Goal: Check status: Check status

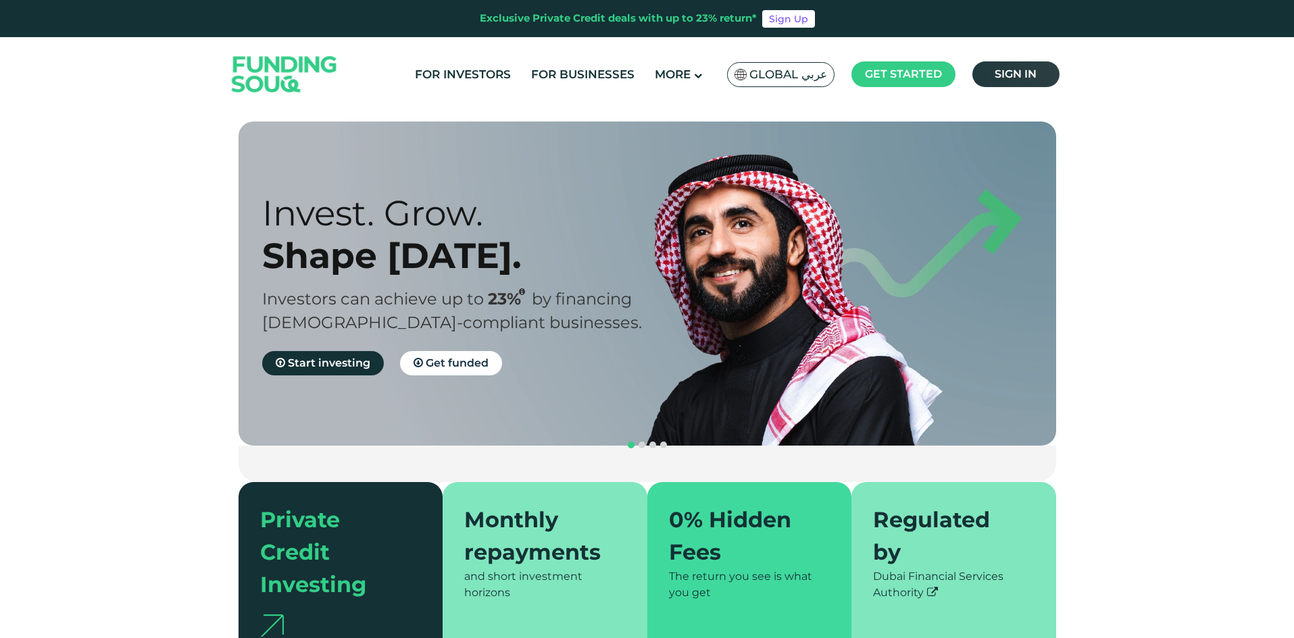
click at [1015, 78] on span "Sign in" at bounding box center [1015, 74] width 42 height 13
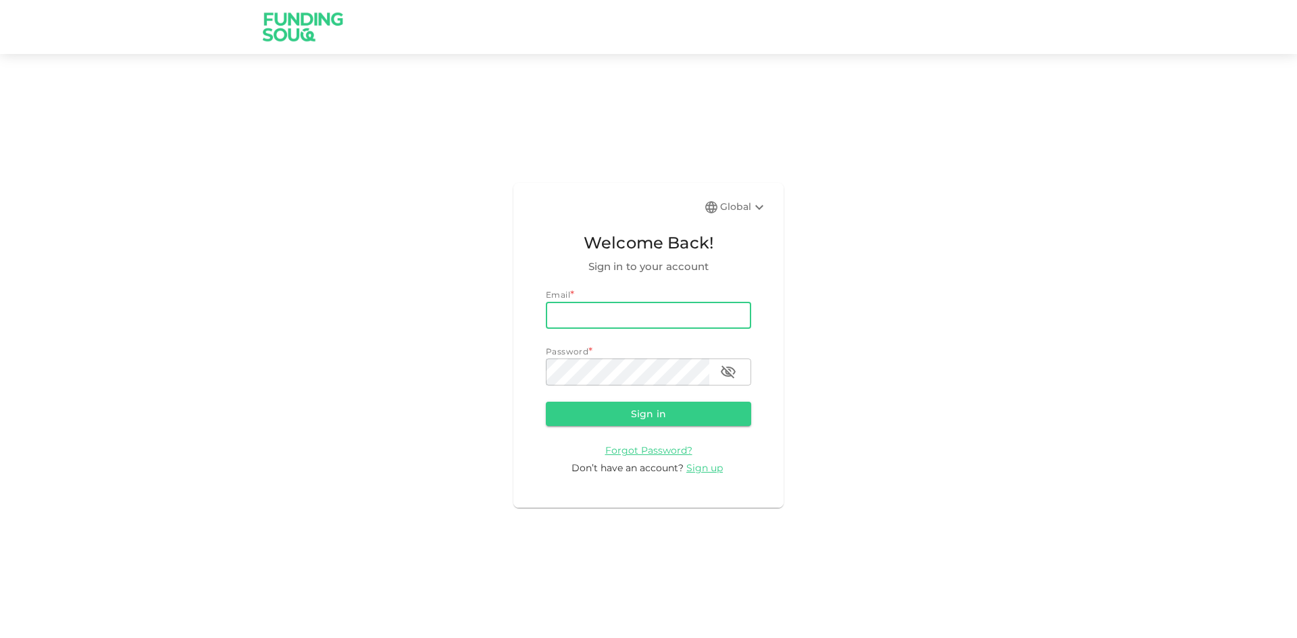
type input "[EMAIL_ADDRESS][DOMAIN_NAME]"
click at [684, 320] on input "[EMAIL_ADDRESS][DOMAIN_NAME]" at bounding box center [648, 315] width 205 height 27
click at [575, 413] on button "Sign in" at bounding box center [648, 414] width 205 height 24
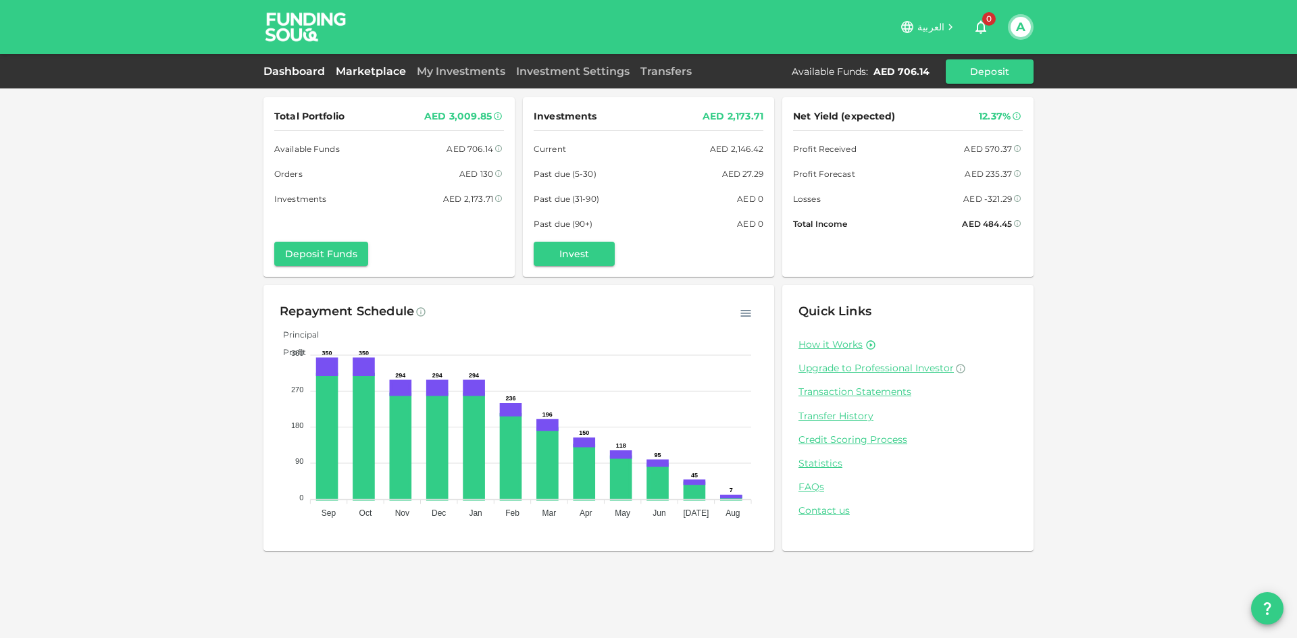
click at [381, 71] on link "Marketplace" at bounding box center [370, 71] width 81 height 13
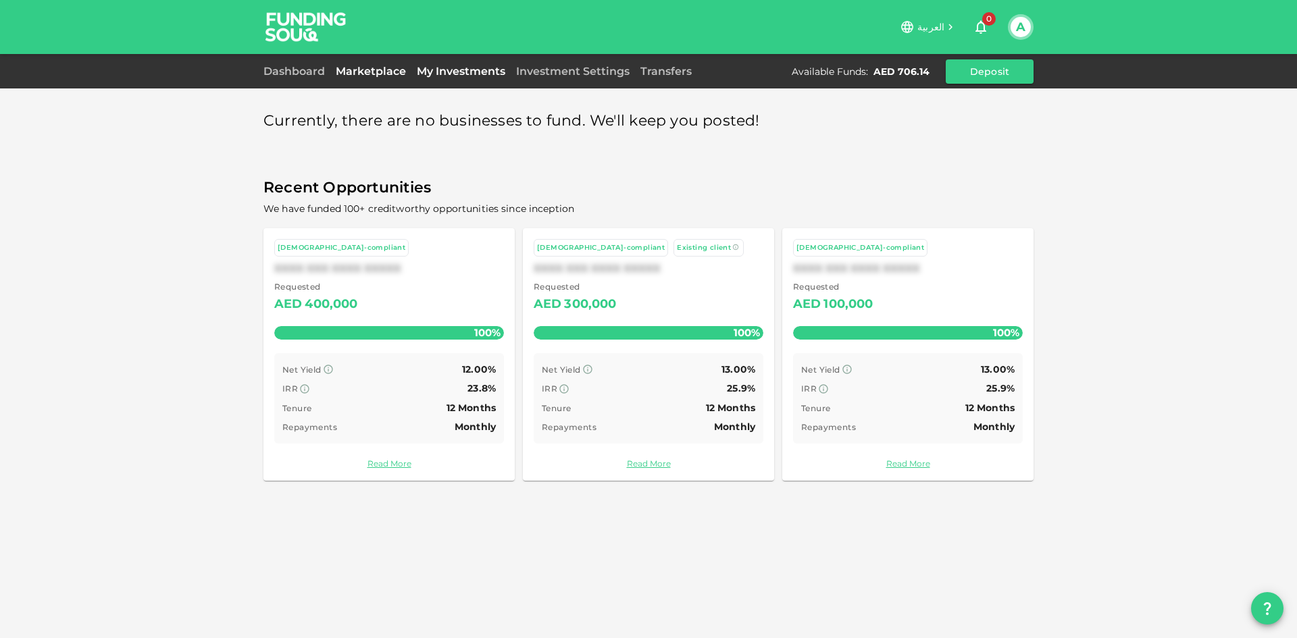
click at [468, 75] on link "My Investments" at bounding box center [460, 71] width 99 height 13
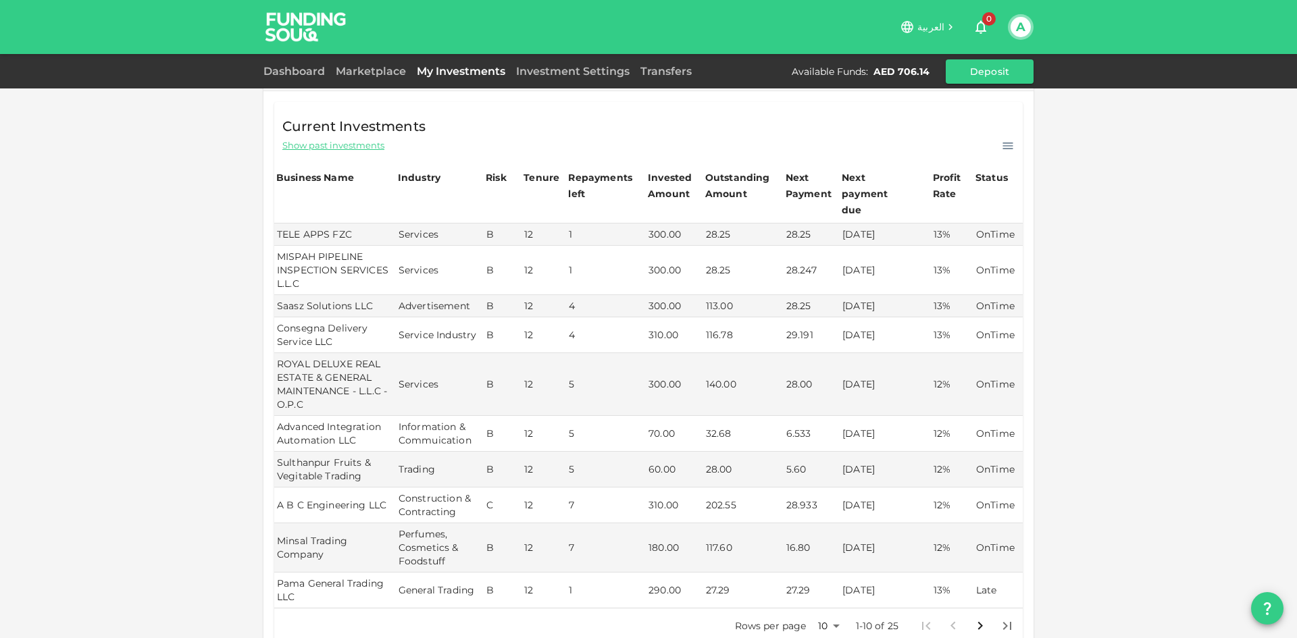
scroll to position [338, 0]
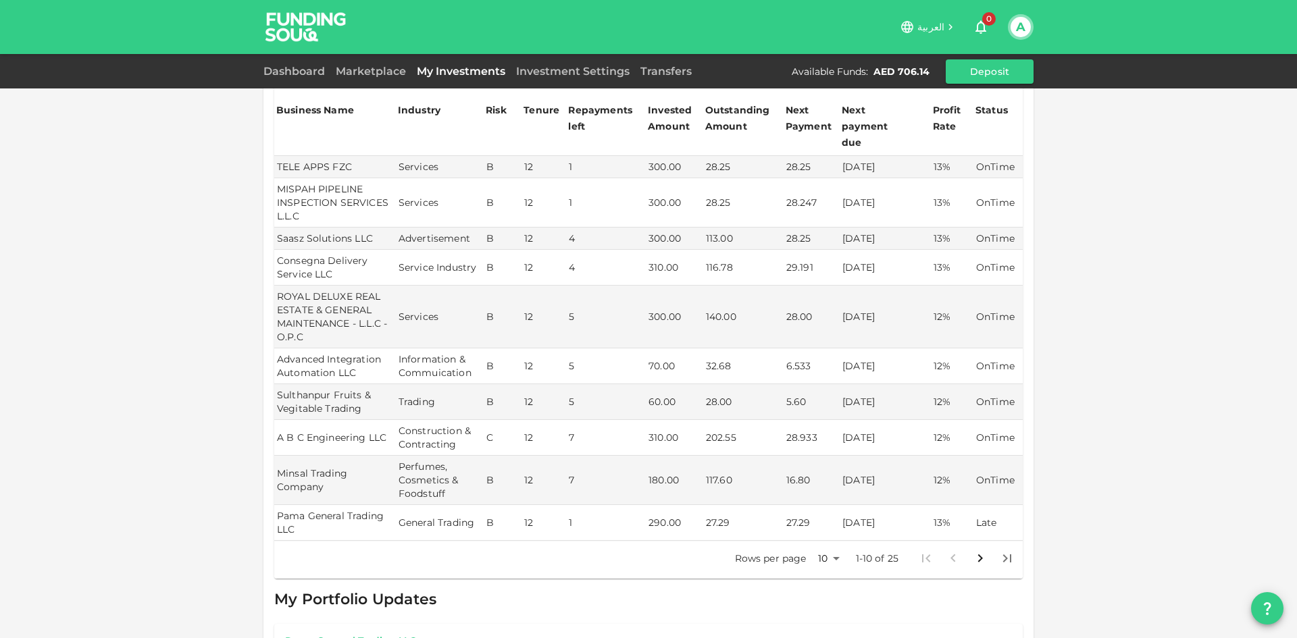
click at [819, 536] on body "العربية 0 A Dashboard Marketplace My Investments Investment Settings Transfers …" at bounding box center [648, 319] width 1297 height 638
click at [828, 571] on li "25" at bounding box center [823, 567] width 41 height 24
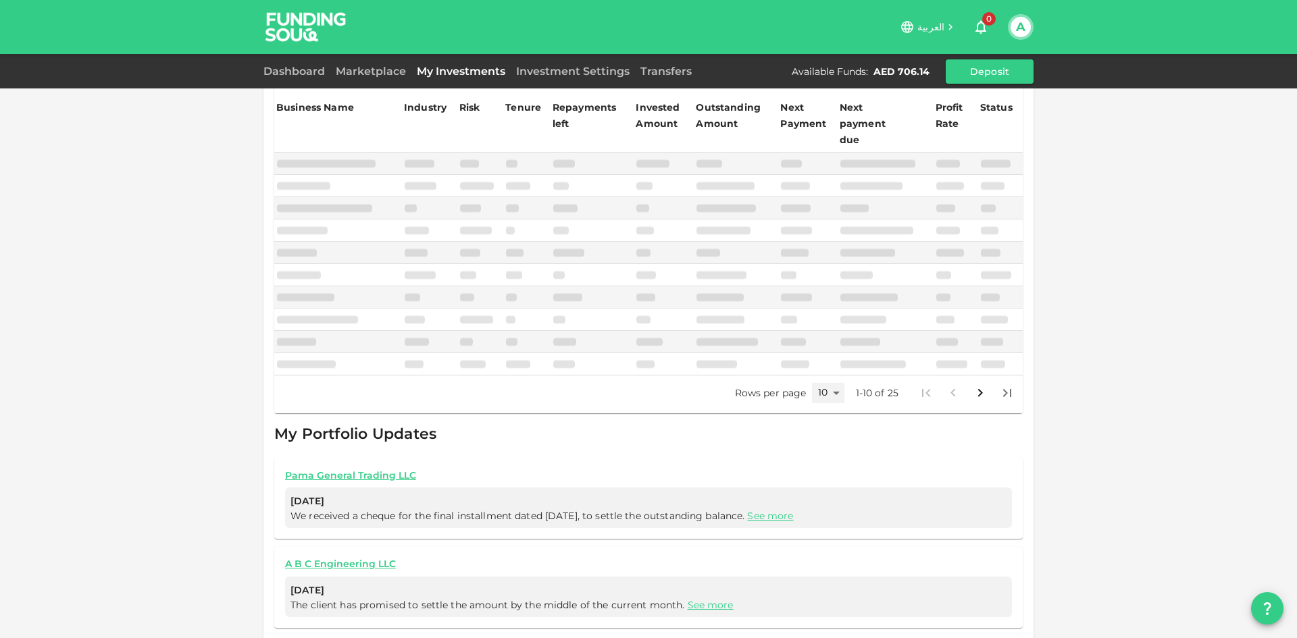
type input "25"
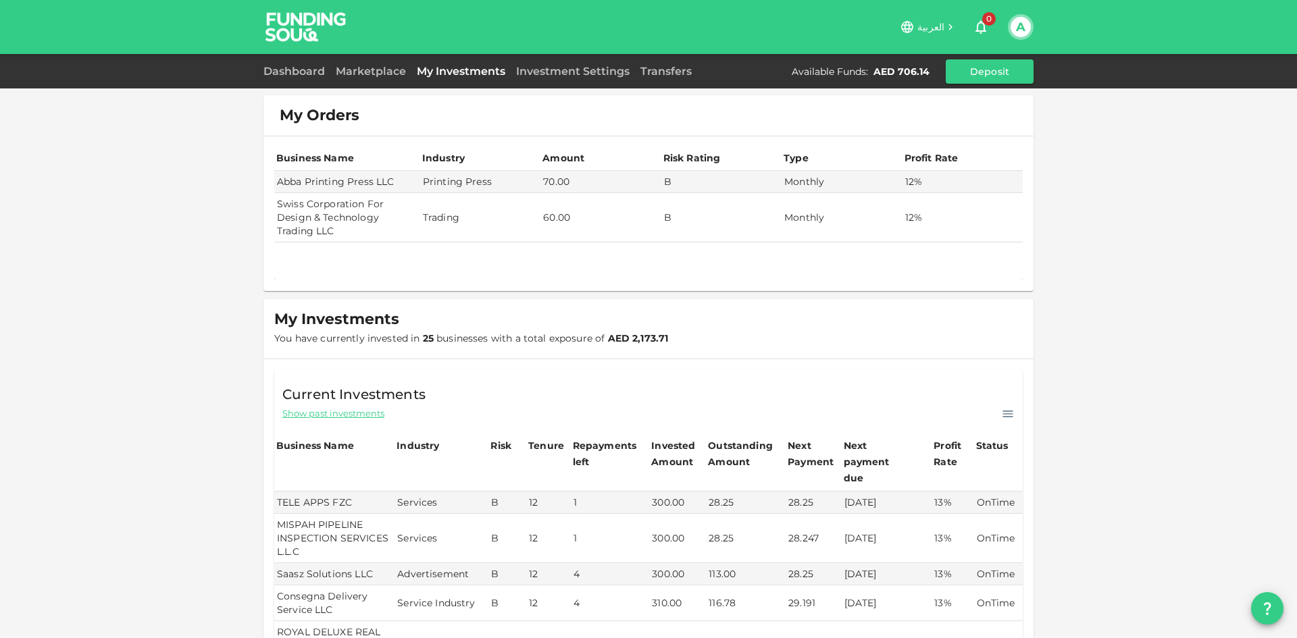
scroll to position [0, 0]
click at [295, 74] on link "Dashboard" at bounding box center [296, 71] width 67 height 13
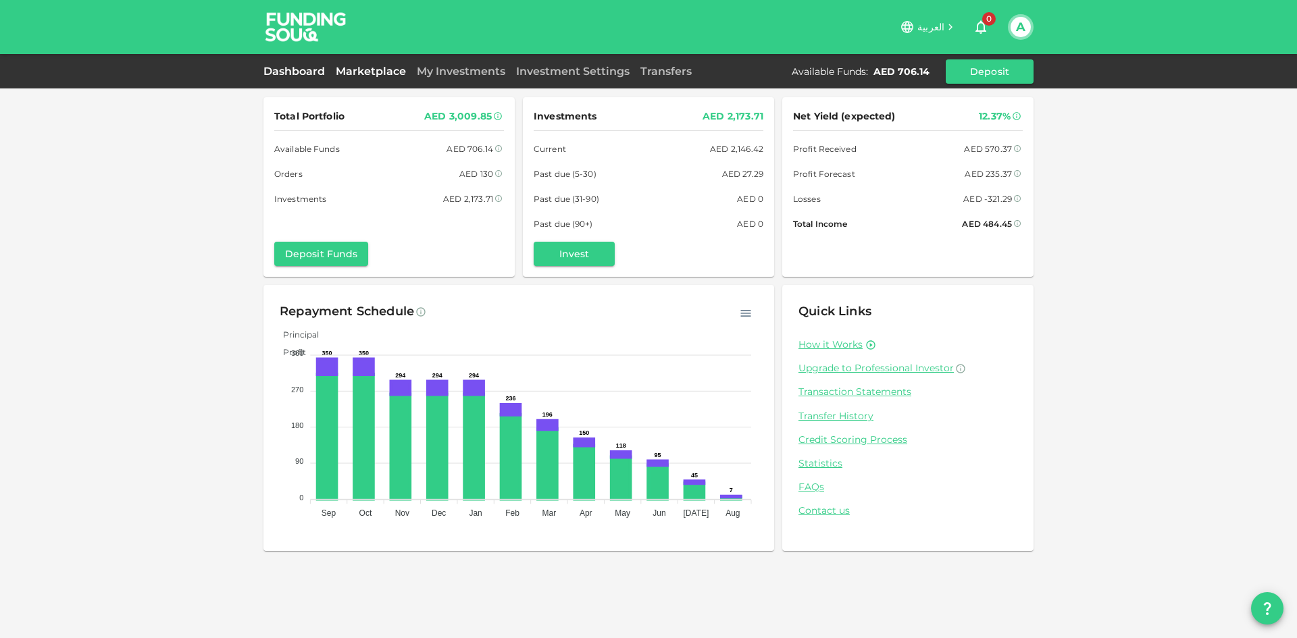
click at [384, 77] on link "Marketplace" at bounding box center [370, 71] width 81 height 13
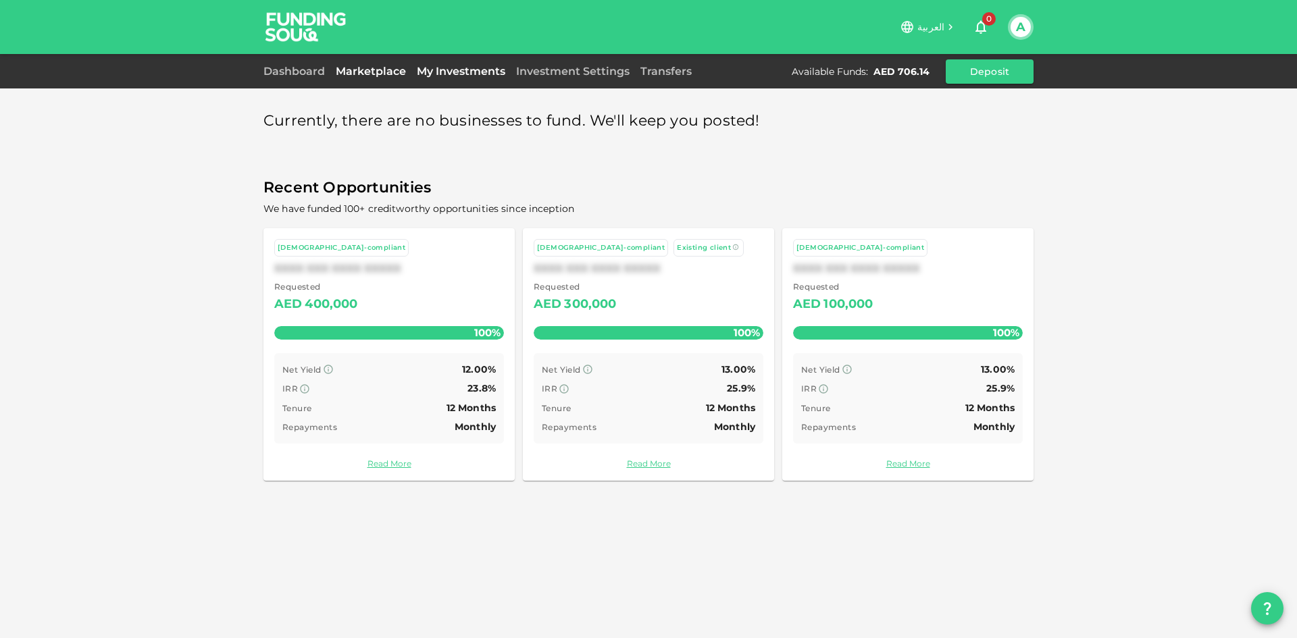
click at [440, 74] on link "My Investments" at bounding box center [460, 71] width 99 height 13
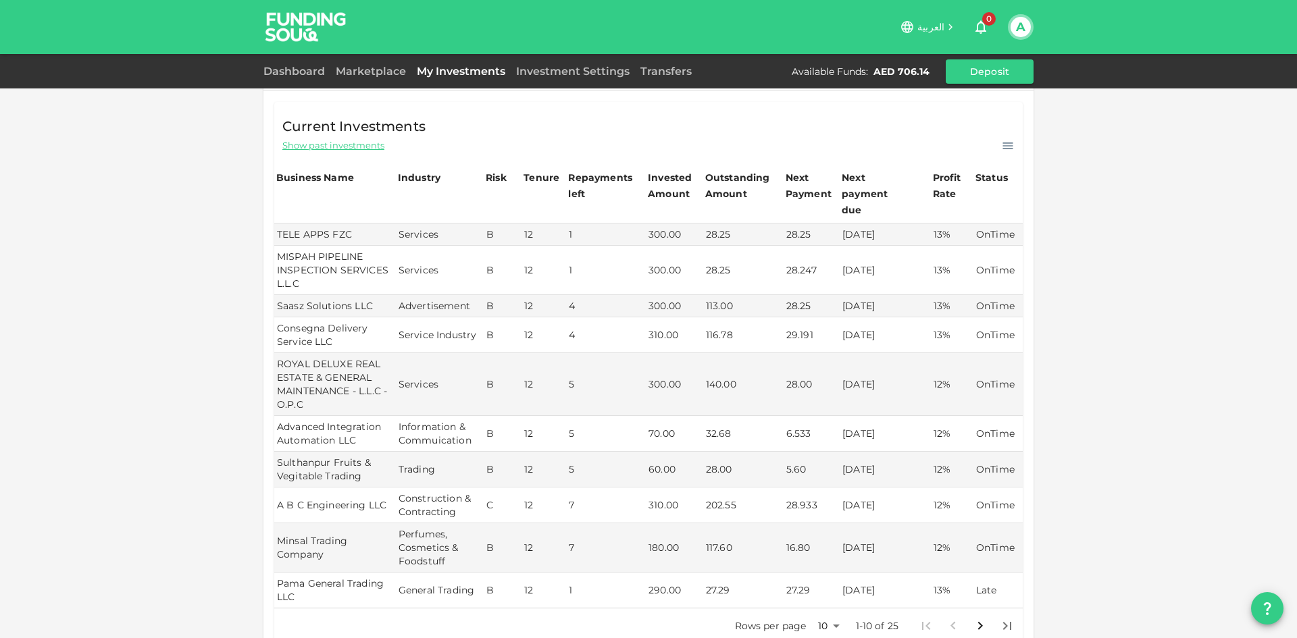
scroll to position [473, 0]
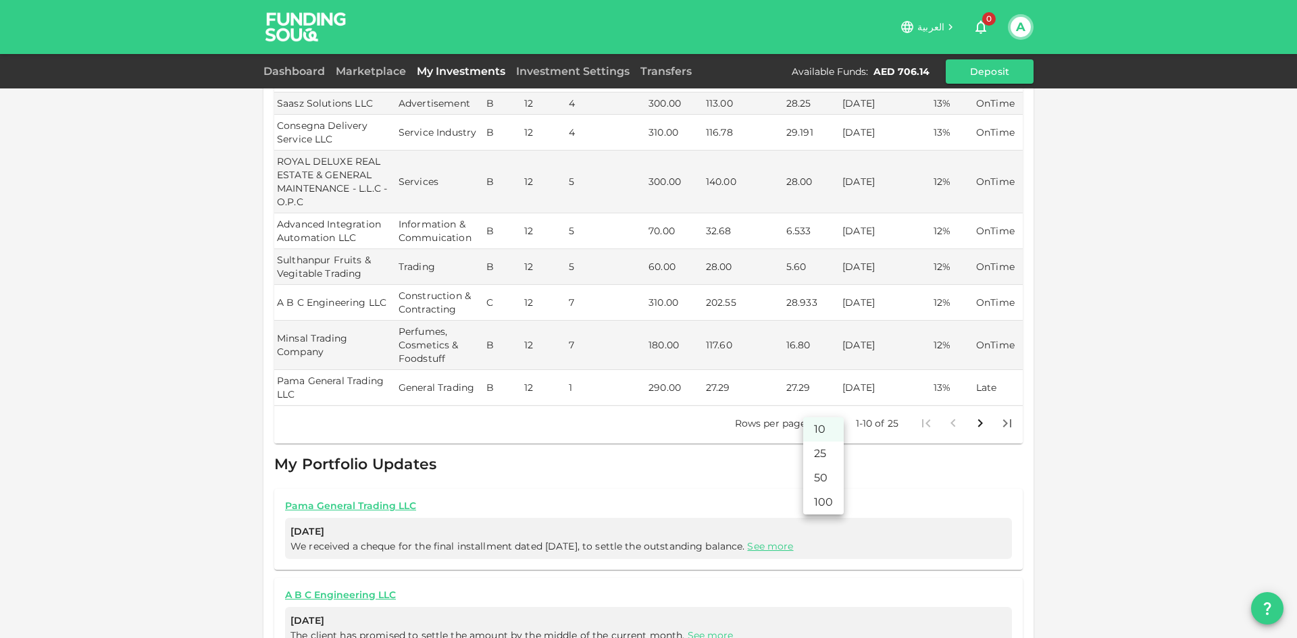
click at [813, 413] on body "العربية 0 A Dashboard Marketplace My Investments Investment Settings Transfers …" at bounding box center [648, 319] width 1297 height 638
click at [818, 444] on li "25" at bounding box center [823, 454] width 41 height 24
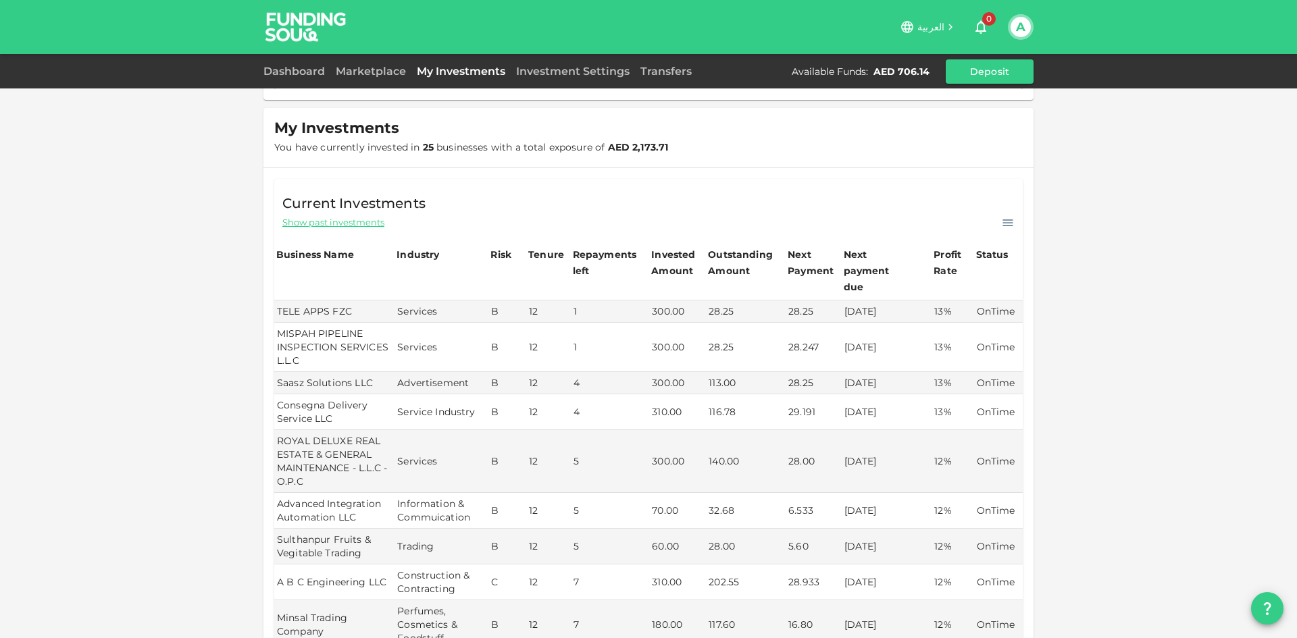
scroll to position [126, 0]
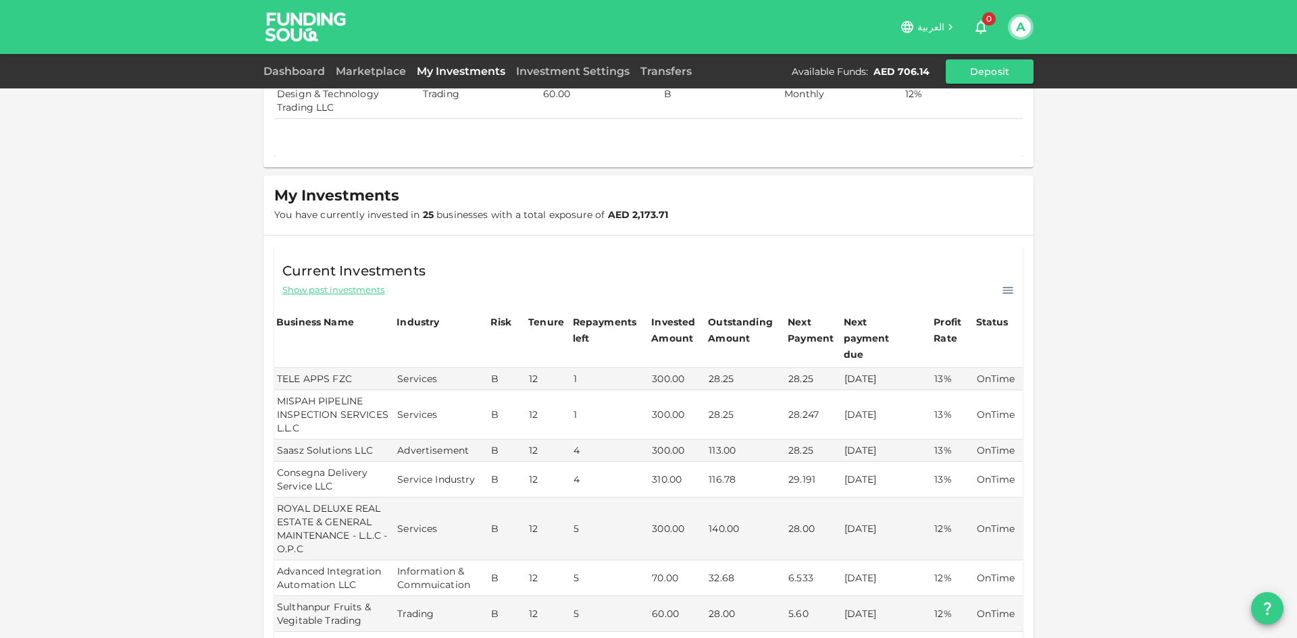
click at [365, 291] on span "Show past investments" at bounding box center [333, 290] width 102 height 13
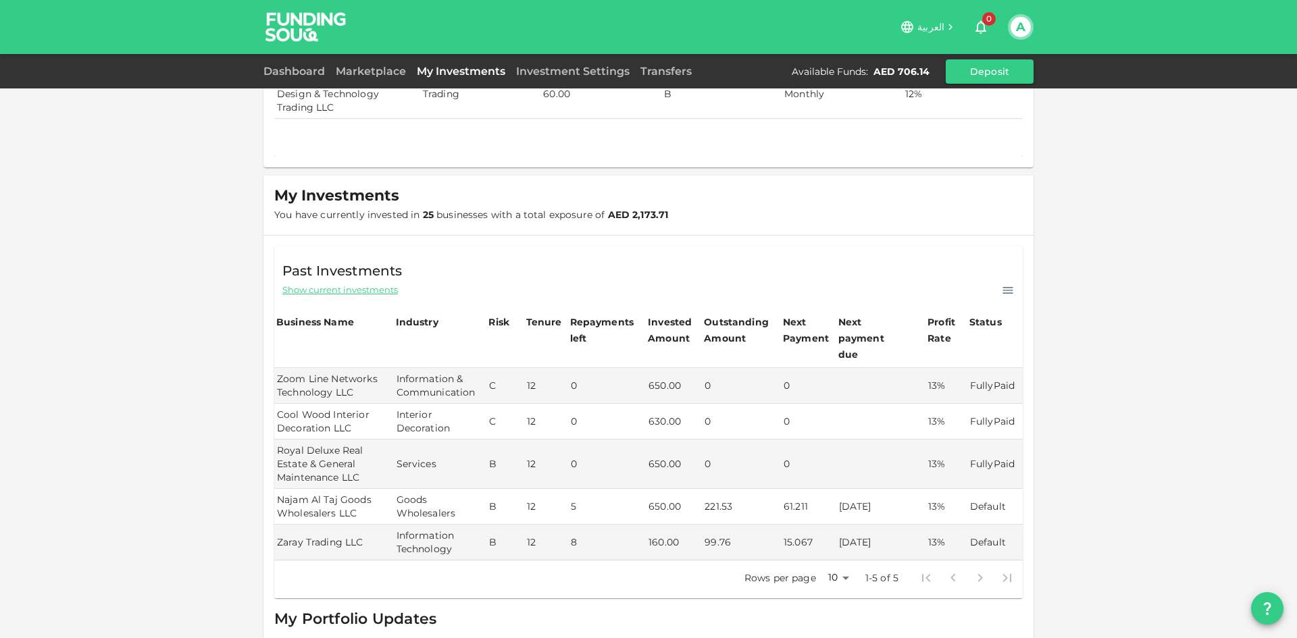
click at [353, 292] on span "Show current investments" at bounding box center [340, 290] width 116 height 13
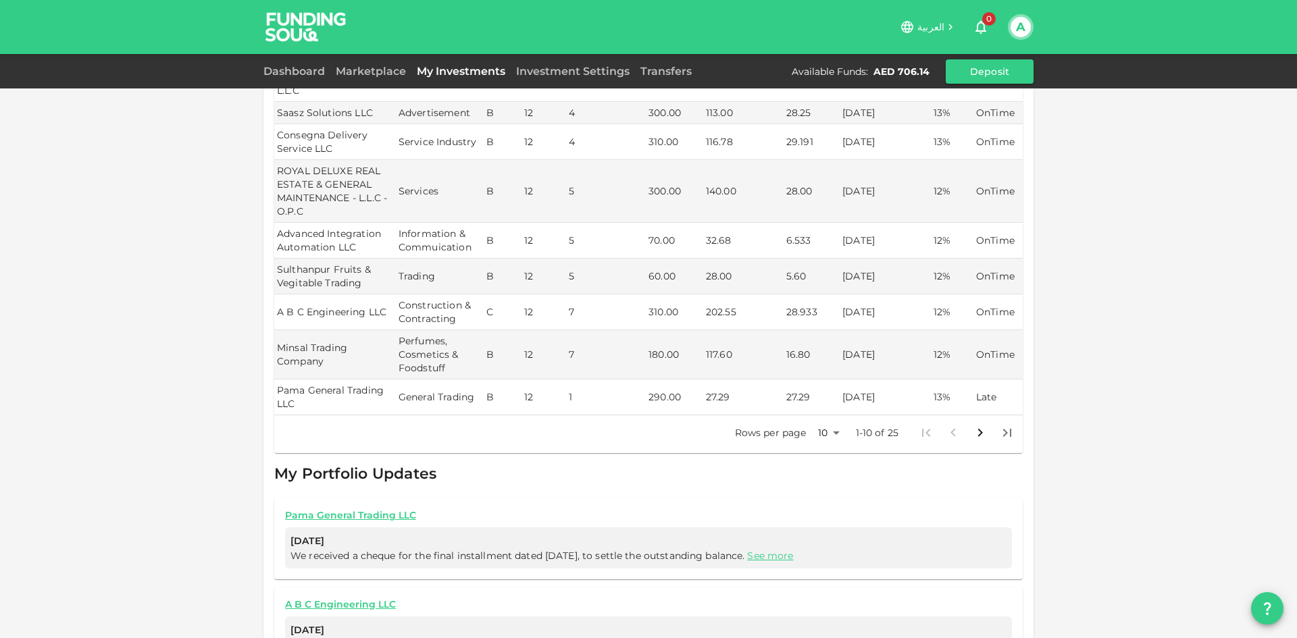
scroll to position [531, 0]
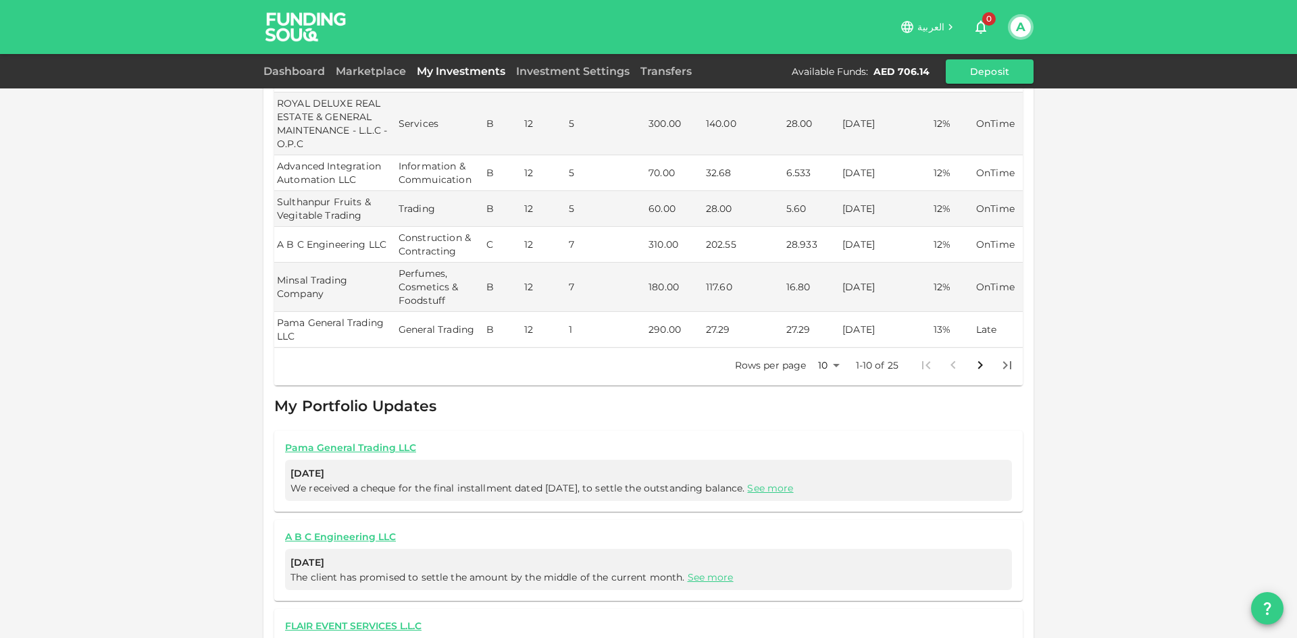
click at [824, 353] on body "العربية 0 A Dashboard Marketplace My Investments Investment Settings Transfers …" at bounding box center [648, 319] width 1297 height 638
click at [825, 393] on li "25" at bounding box center [823, 396] width 41 height 24
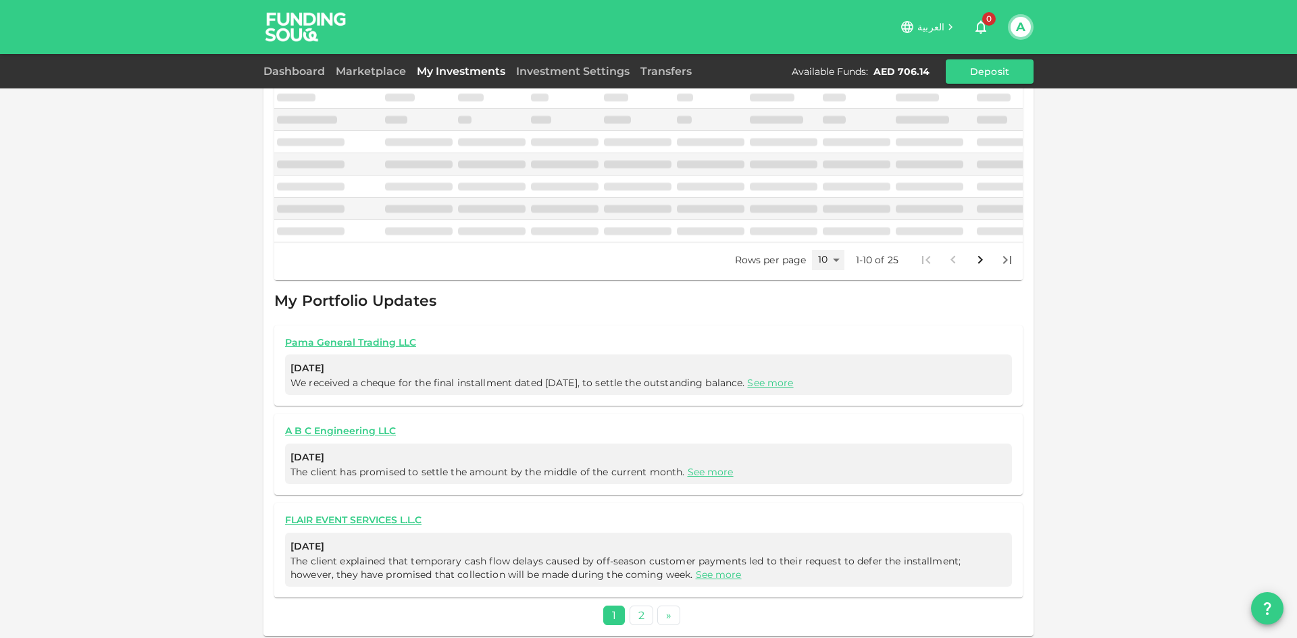
type input "25"
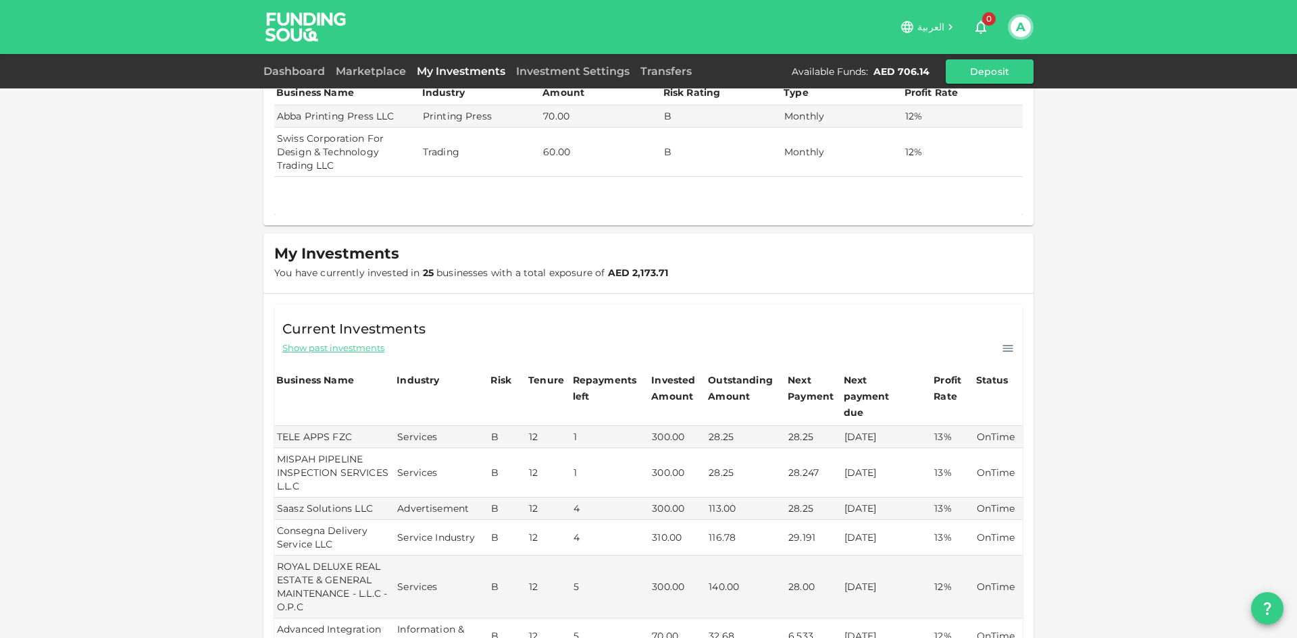
scroll to position [0, 0]
